Goal: Task Accomplishment & Management: Use online tool/utility

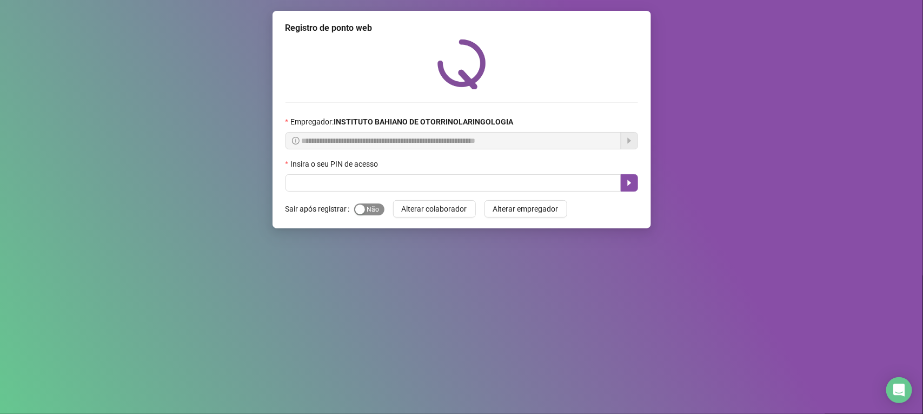
click at [372, 214] on span "Sim Não" at bounding box center [369, 209] width 30 height 12
click at [388, 184] on input "text" at bounding box center [454, 182] width 336 height 17
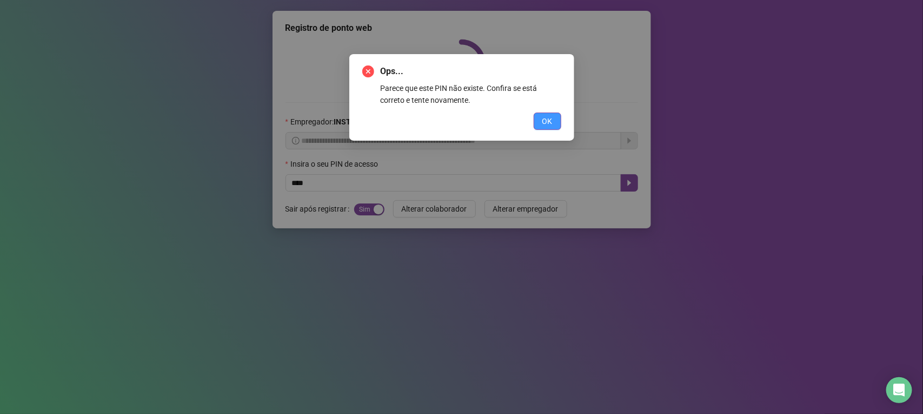
click at [551, 123] on span "OK" at bounding box center [548, 121] width 10 height 12
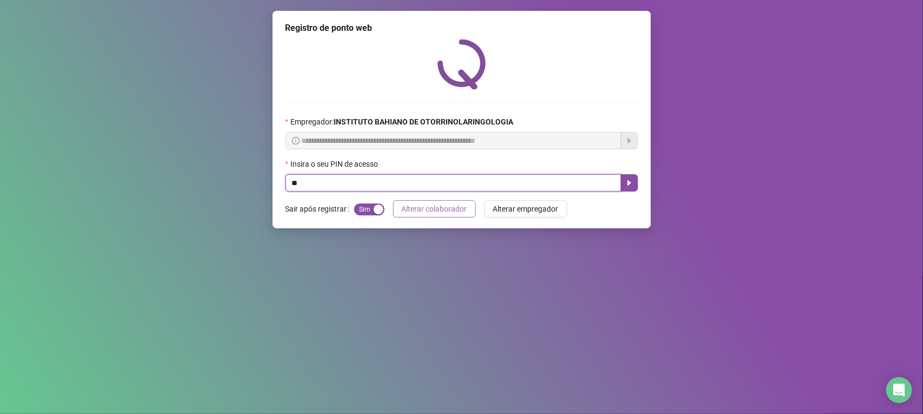
type input "*"
type input "****"
click at [629, 187] on icon "caret-right" at bounding box center [629, 182] width 9 height 9
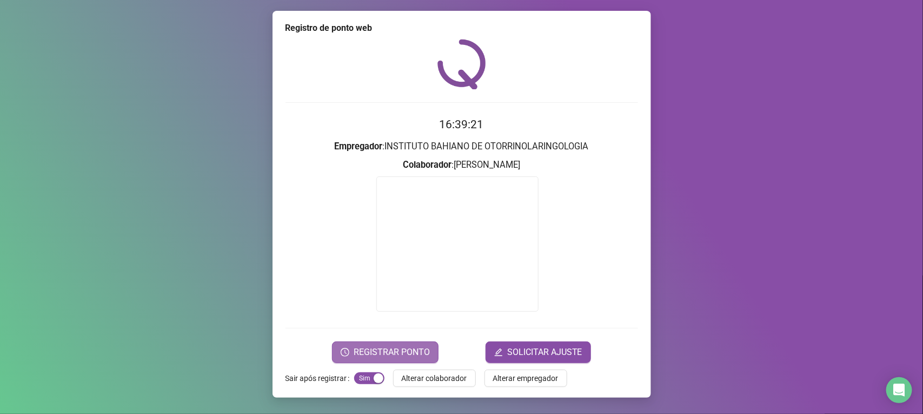
click at [407, 352] on span "REGISTRAR PONTO" at bounding box center [392, 352] width 76 height 13
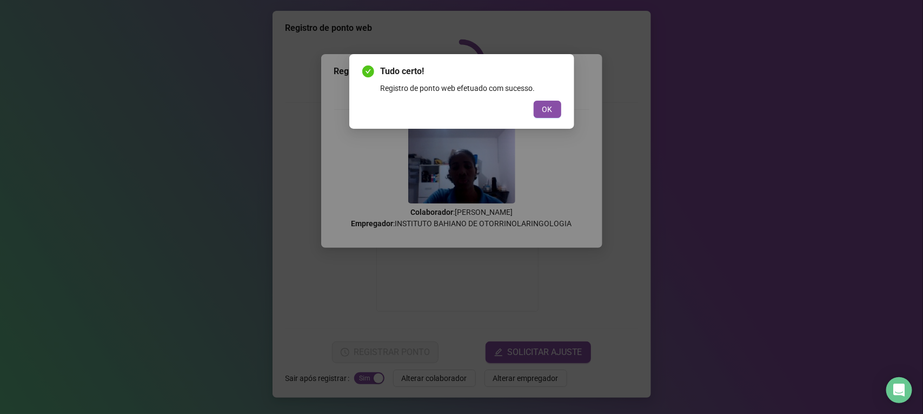
click at [541, 104] on button "OK" at bounding box center [548, 109] width 28 height 17
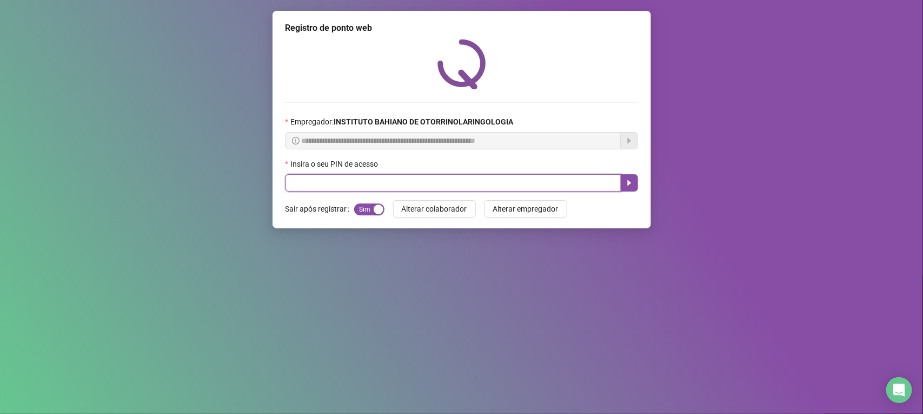
click at [384, 180] on input "text" at bounding box center [454, 182] width 336 height 17
type input "****"
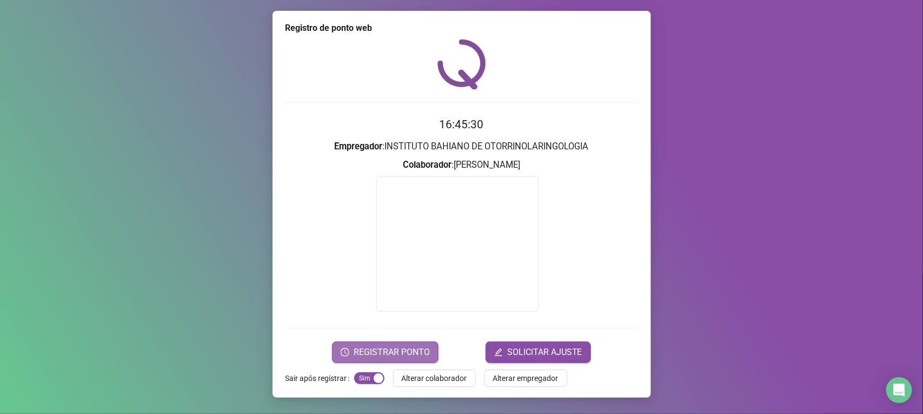
click at [388, 346] on span "REGISTRAR PONTO" at bounding box center [392, 352] width 76 height 13
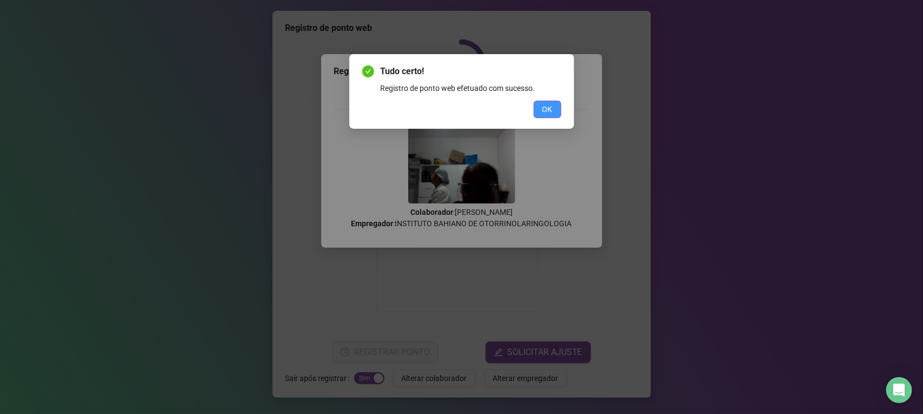
click at [543, 104] on span "OK" at bounding box center [548, 109] width 10 height 12
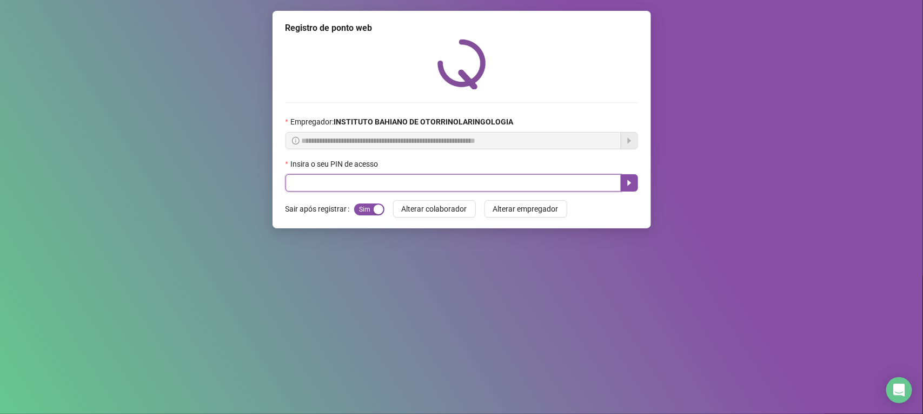
click at [366, 188] on input "text" at bounding box center [454, 182] width 336 height 17
click at [630, 181] on icon "caret-right" at bounding box center [629, 182] width 9 height 9
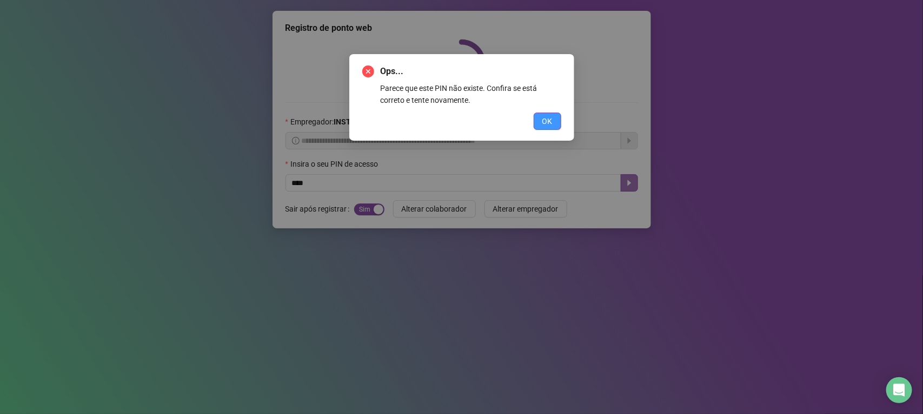
click at [547, 126] on span "OK" at bounding box center [548, 121] width 10 height 12
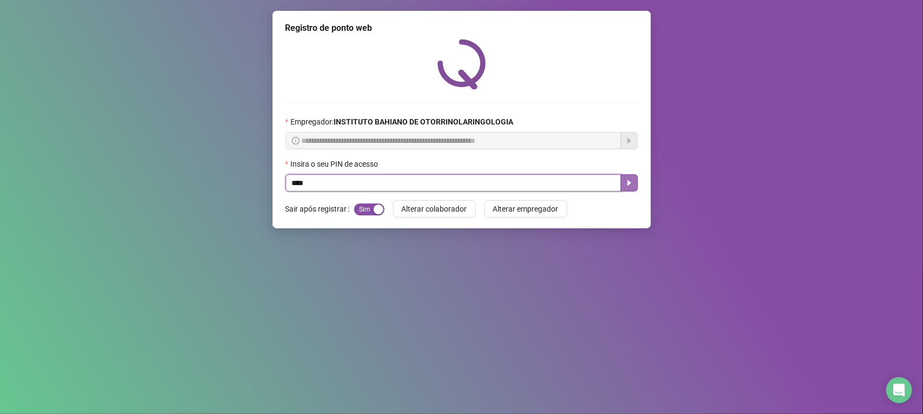
click at [634, 181] on button "button" at bounding box center [629, 182] width 17 height 17
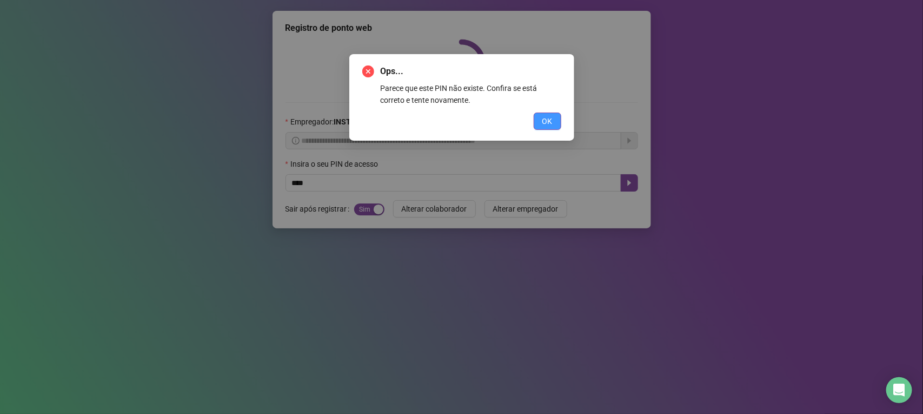
click at [545, 113] on button "OK" at bounding box center [548, 121] width 28 height 17
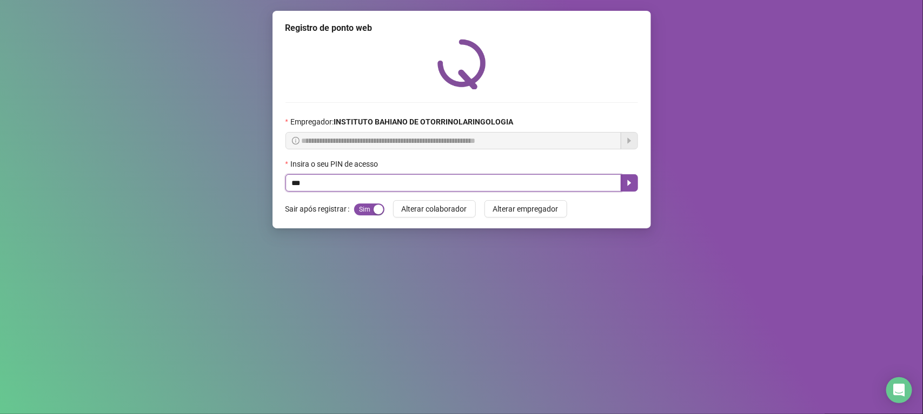
type input "****"
click at [631, 184] on icon "caret-right" at bounding box center [629, 182] width 9 height 9
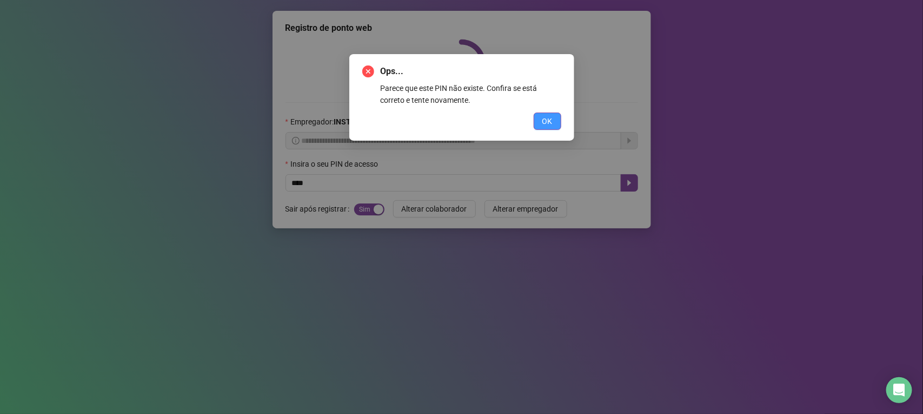
click at [554, 125] on button "OK" at bounding box center [548, 121] width 28 height 17
